Goal: Task Accomplishment & Management: Complete application form

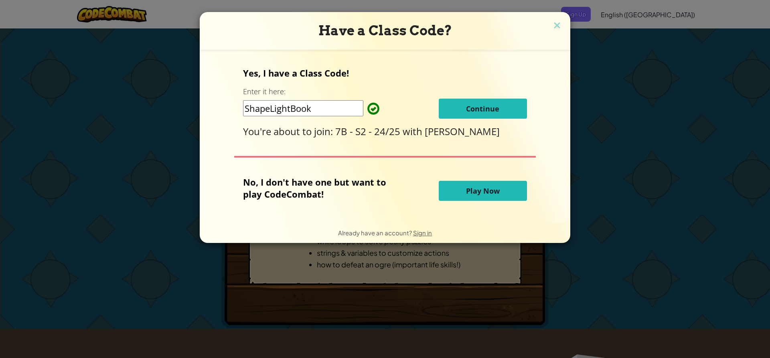
click at [545, 22] on div "Have a Class Code?" at bounding box center [385, 31] width 370 height 38
click at [495, 103] on button "Continue" at bounding box center [483, 109] width 88 height 20
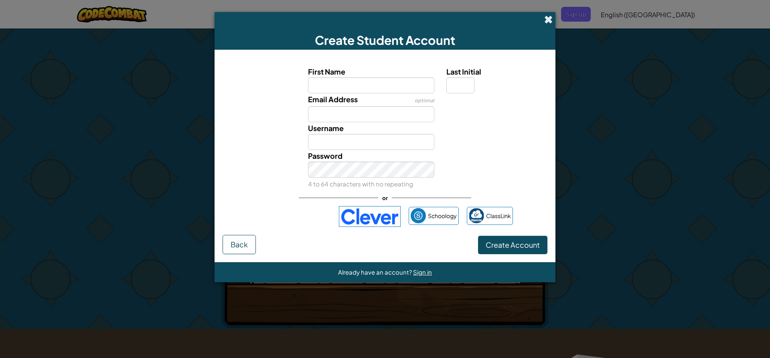
click at [547, 17] on span at bounding box center [548, 19] width 8 height 8
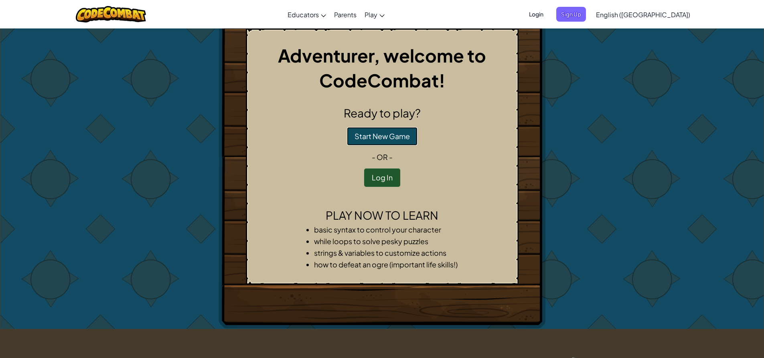
click at [392, 139] on button "Start New Game" at bounding box center [382, 136] width 71 height 18
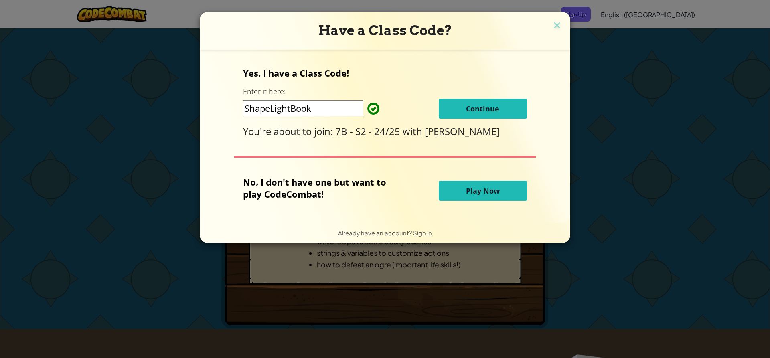
drag, startPoint x: 558, startPoint y: 38, endPoint x: 525, endPoint y: 37, distance: 33.3
click at [558, 45] on div "Have a Class Code?" at bounding box center [385, 31] width 370 height 38
click at [555, 25] on img at bounding box center [557, 26] width 10 height 12
